Goal: Use online tool/utility: Utilize a website feature to perform a specific function

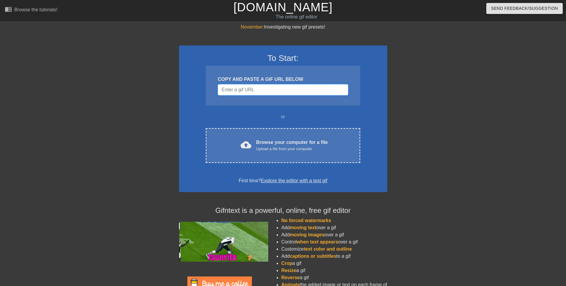
click at [239, 92] on input "Username" at bounding box center [283, 89] width 130 height 11
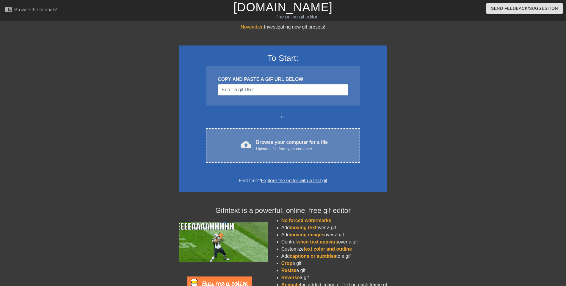
click at [273, 143] on div "Browse your computer for a file Upload a file from your computer" at bounding box center [292, 145] width 72 height 13
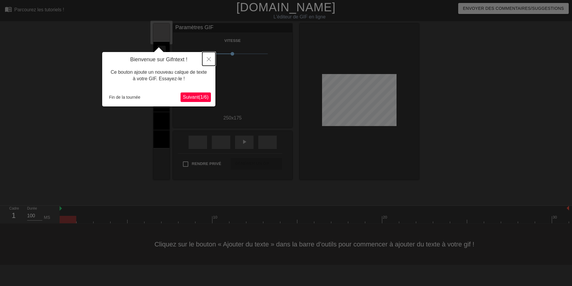
click at [209, 61] on icon "Fermer" at bounding box center [209, 59] width 4 height 4
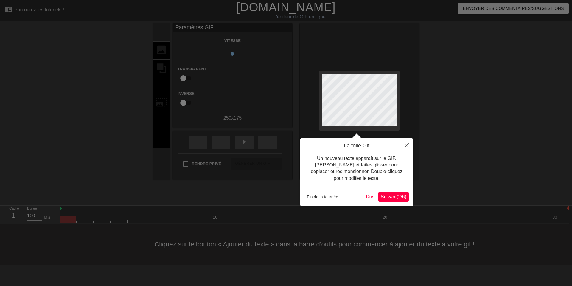
click at [388, 196] on font "Suivant" at bounding box center [388, 196] width 16 height 5
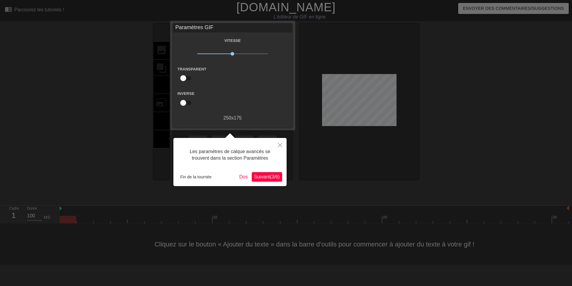
click at [270, 179] on font "(" at bounding box center [270, 176] width 1 height 5
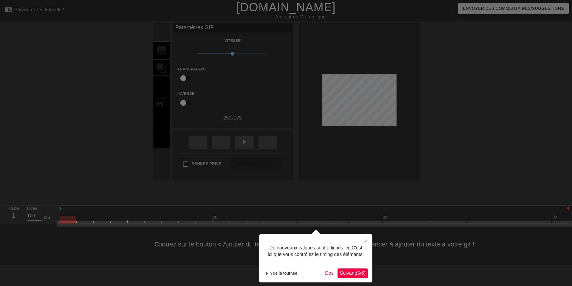
click at [64, 220] on div at bounding box center [286, 143] width 572 height 286
click at [235, 164] on div at bounding box center [286, 143] width 572 height 286
click at [347, 272] on font "Suivant" at bounding box center [348, 273] width 16 height 5
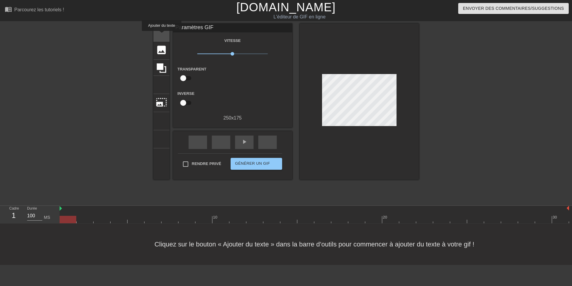
click at [162, 35] on font "titre" at bounding box center [184, 31] width 57 height 11
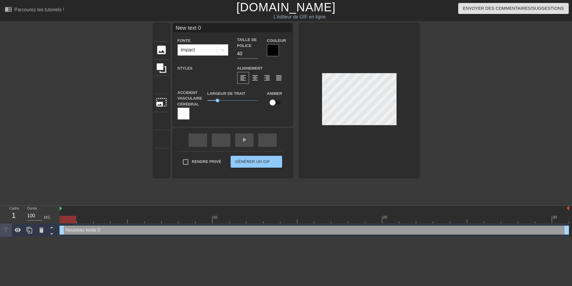
drag, startPoint x: 319, startPoint y: 109, endPoint x: 275, endPoint y: 49, distance: 74.4
click at [275, 49] on div at bounding box center [273, 50] width 12 height 12
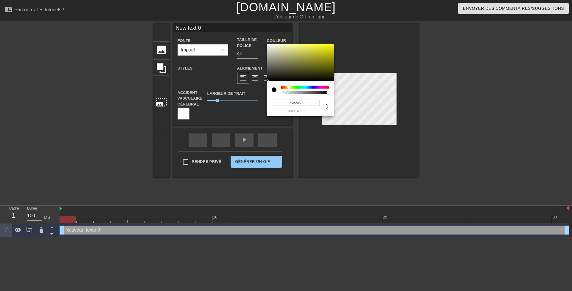
click at [289, 87] on div at bounding box center [305, 87] width 48 height 3
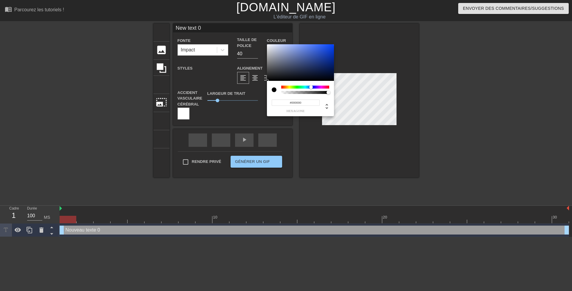
drag, startPoint x: 290, startPoint y: 85, endPoint x: 311, endPoint y: 88, distance: 20.8
click at [311, 88] on div "#000000 hexagone" at bounding box center [300, 98] width 67 height 35
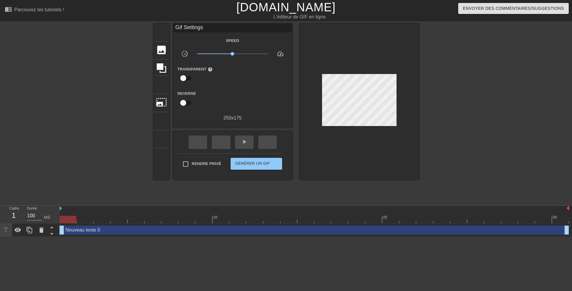
drag, startPoint x: 311, startPoint y: 88, endPoint x: 370, endPoint y: 48, distance: 71.8
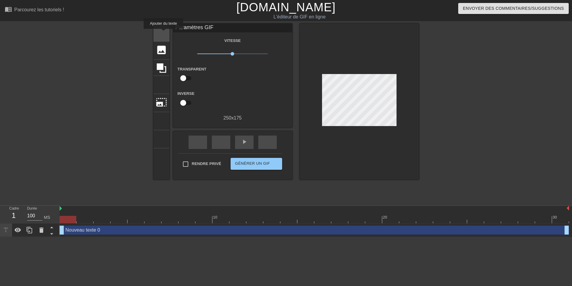
click at [163, 33] on font "titre" at bounding box center [184, 31] width 57 height 11
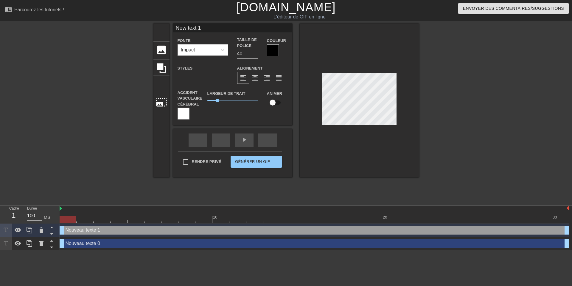
scroll to position [1, 1]
type input "New text1"
type textarea "New text1"
type input "New tex1"
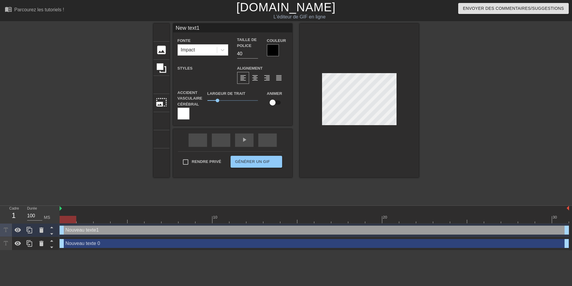
type textarea "New tex1"
type input "New te1"
type textarea "New te1"
type input "New t1"
type textarea "New t1"
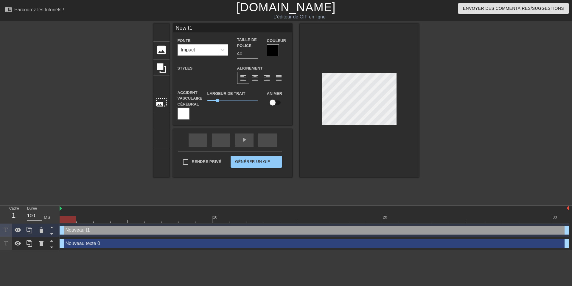
type input "New 1"
type textarea "New 1"
type input "New1"
type textarea "New1"
type input "Ne1"
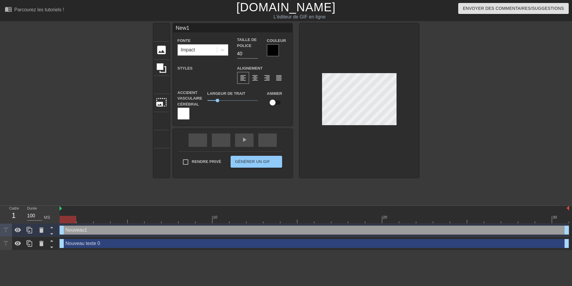
type textarea "Ne1"
type input "N1"
type textarea "N1"
type input "1"
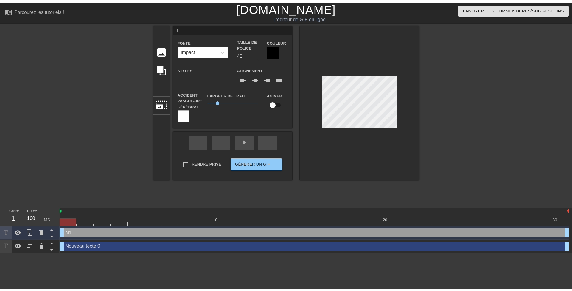
scroll to position [1, 1]
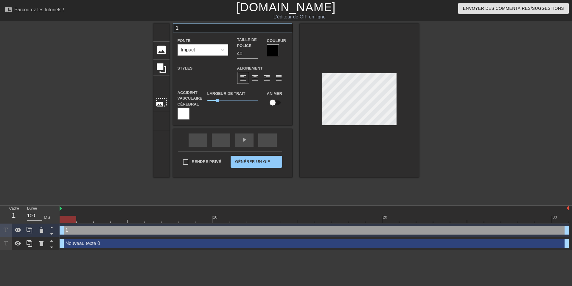
type textarea "1"
click at [185, 28] on input "1" at bounding box center [232, 28] width 119 height 9
click at [269, 50] on div at bounding box center [273, 50] width 12 height 12
